Goal: Navigation & Orientation: Find specific page/section

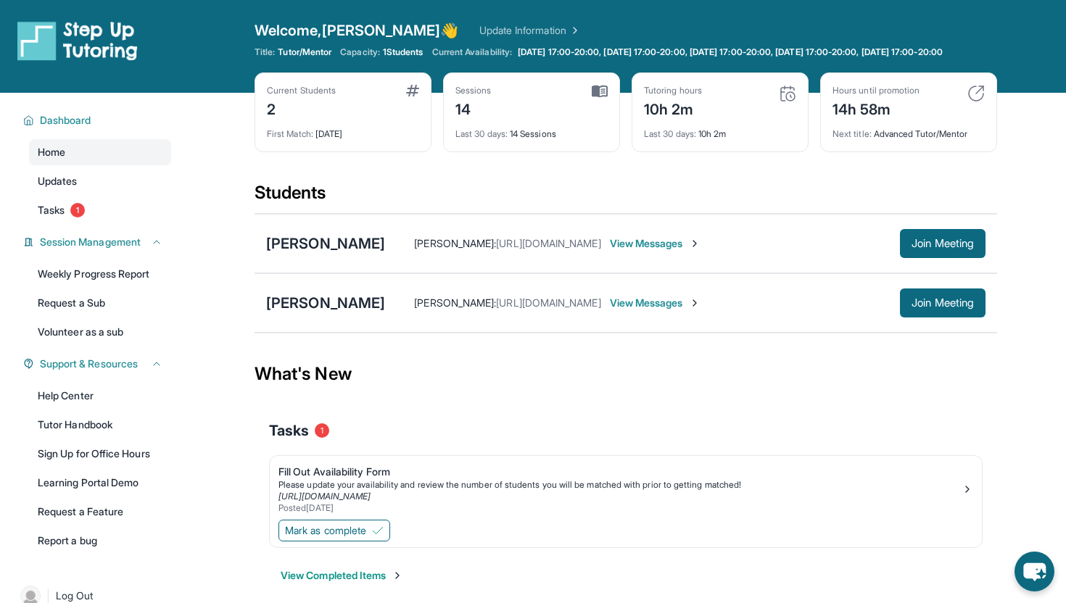
click at [592, 98] on img at bounding box center [600, 91] width 16 height 13
click at [600, 98] on img at bounding box center [600, 91] width 16 height 13
click at [543, 140] on div "Last 30 days : 14 Sessions" at bounding box center [532, 130] width 152 height 20
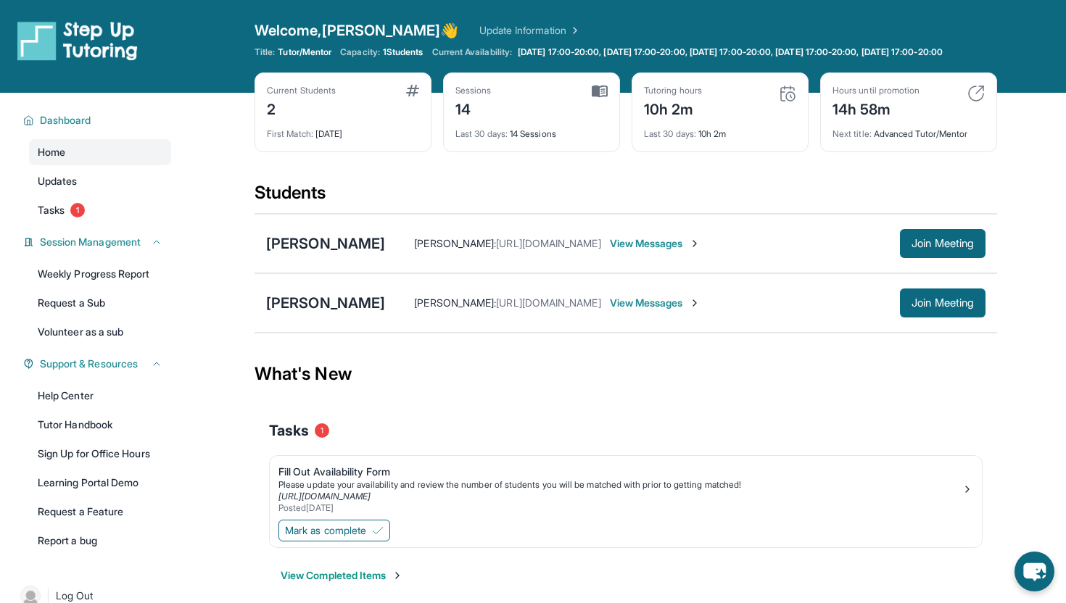
click at [548, 140] on div "Last 30 days : 14 Sessions" at bounding box center [532, 130] width 152 height 20
click at [88, 30] on img at bounding box center [77, 40] width 120 height 41
click at [482, 30] on link "Update Information" at bounding box center [530, 30] width 102 height 15
click at [128, 245] on div "Session Management" at bounding box center [93, 242] width 157 height 26
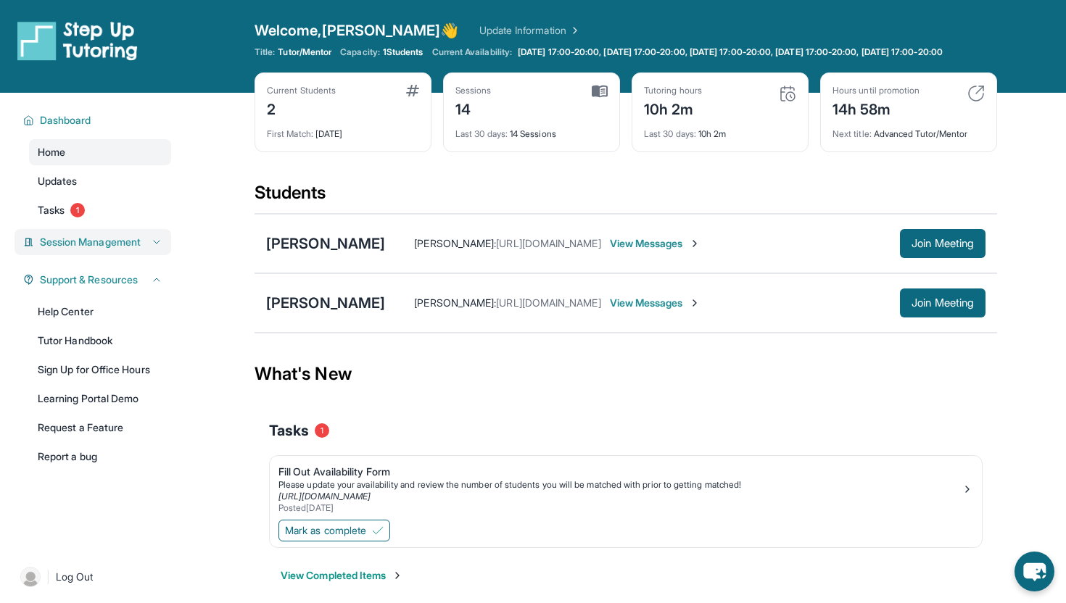
click at [128, 250] on span "Session Management" at bounding box center [90, 242] width 101 height 15
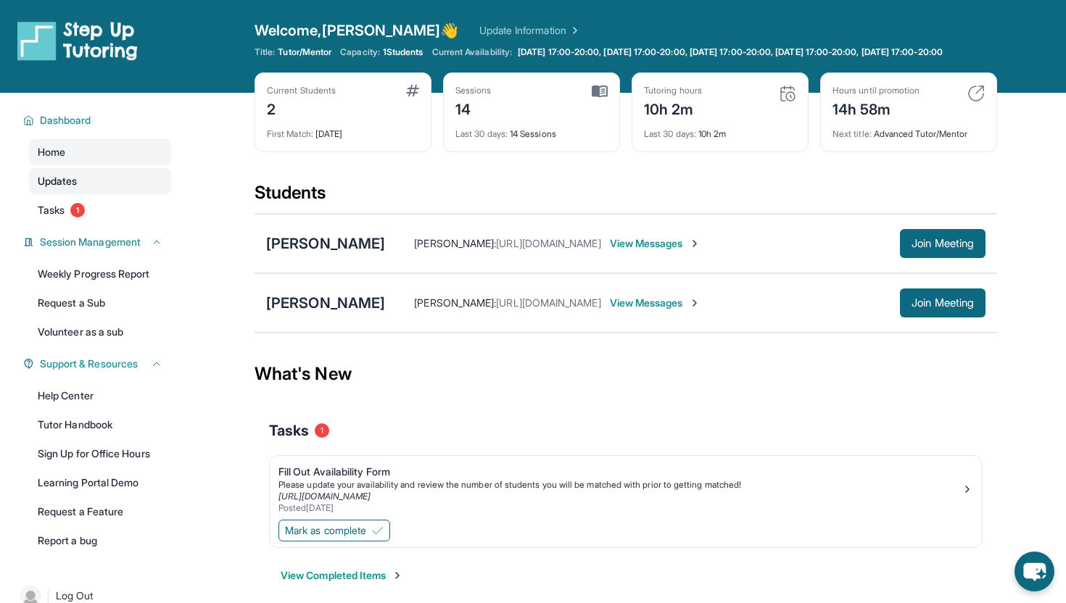
click at [88, 185] on link "Updates" at bounding box center [100, 181] width 142 height 26
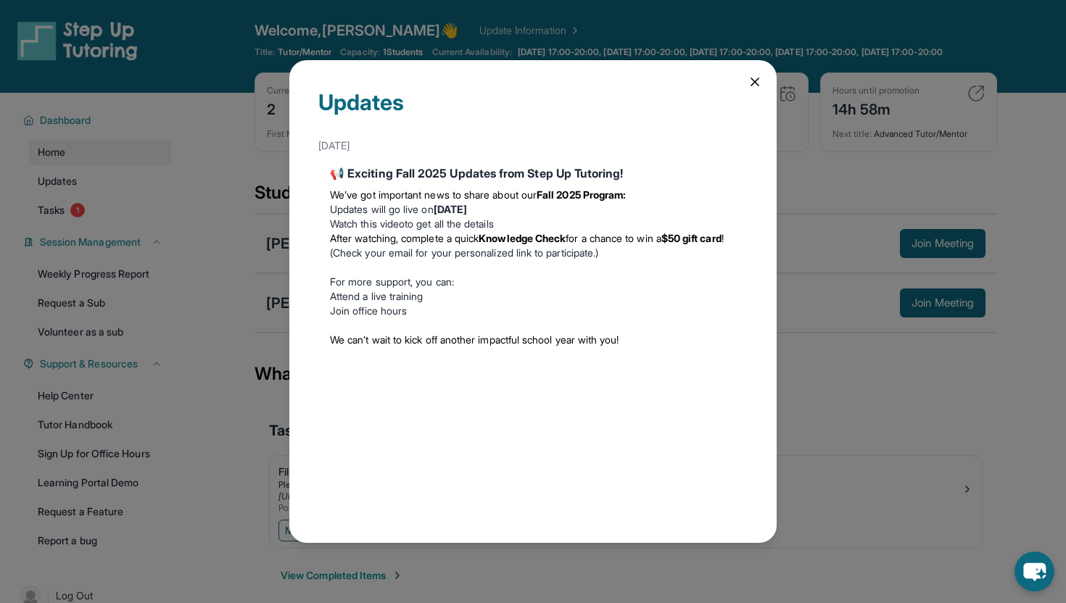
click at [635, 93] on div "Updates August 27th 📢 Exciting Fall 2025 Updates from Step Up Tutoring! We’ve g…" at bounding box center [532, 301] width 487 height 483
click at [635, 82] on div "Updates August 27th 📢 Exciting Fall 2025 Updates from Step Up Tutoring! We’ve g…" at bounding box center [532, 301] width 487 height 483
click at [635, 80] on icon at bounding box center [755, 82] width 15 height 15
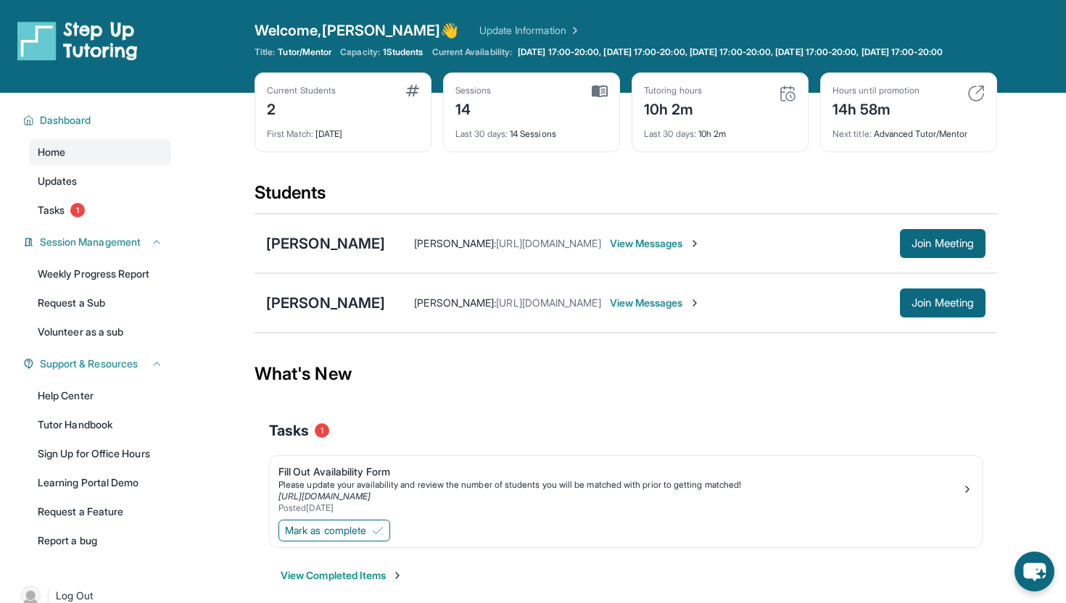
click at [593, 98] on img at bounding box center [600, 91] width 16 height 13
click at [635, 102] on img at bounding box center [976, 93] width 17 height 17
click at [635, 102] on img at bounding box center [787, 93] width 17 height 17
click at [622, 98] on div "Current Students 2 First Match : 29 days ago Sessions 14 Last 30 days : 14 Sess…" at bounding box center [626, 127] width 743 height 109
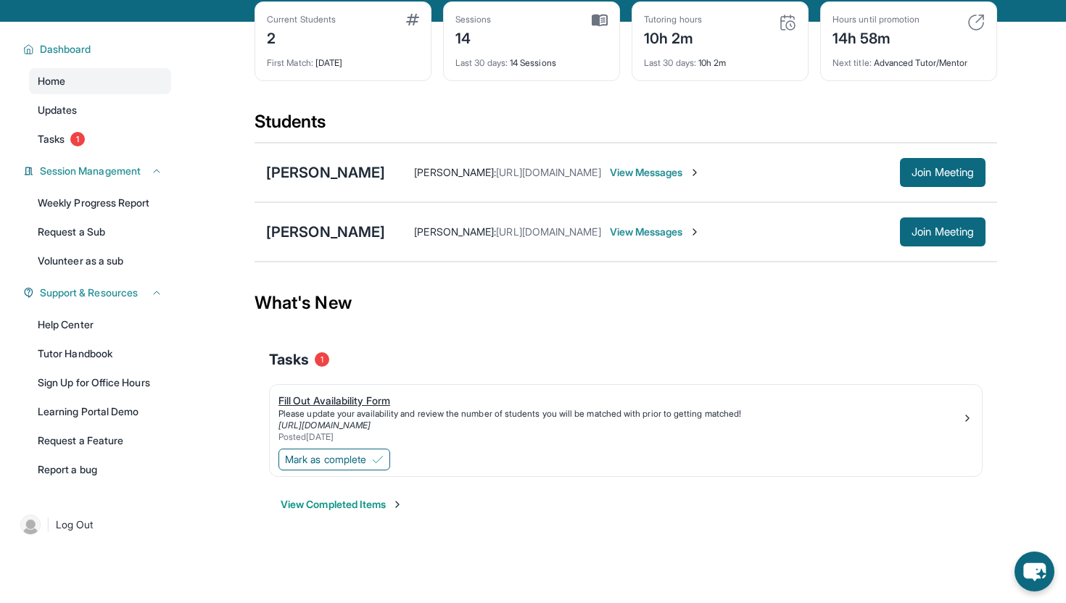
scroll to position [104, 0]
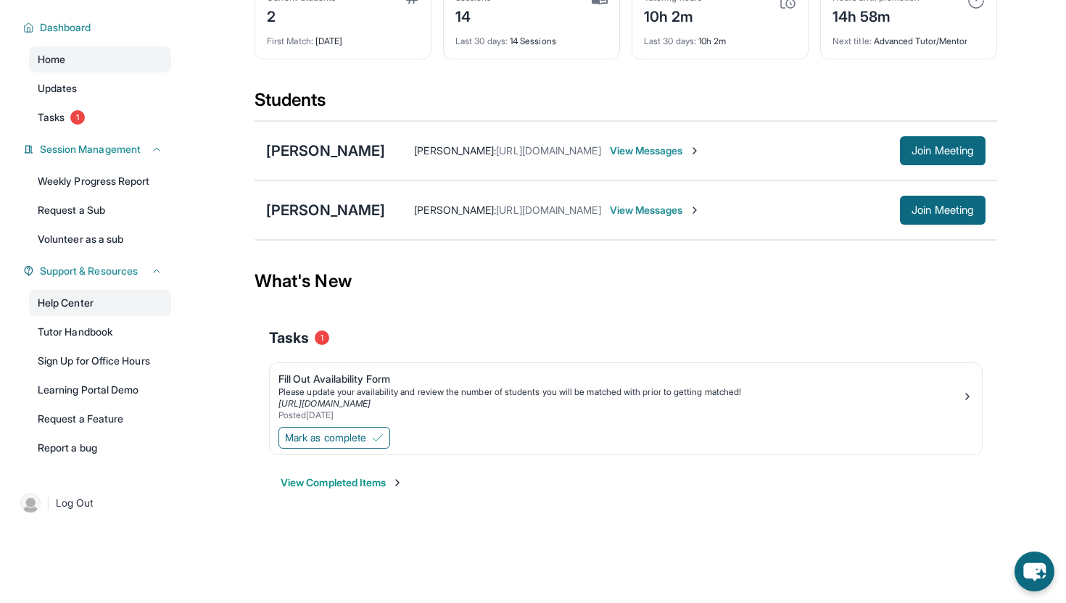
click at [65, 301] on link "Help Center" at bounding box center [100, 303] width 142 height 26
